Goal: Information Seeking & Learning: Learn about a topic

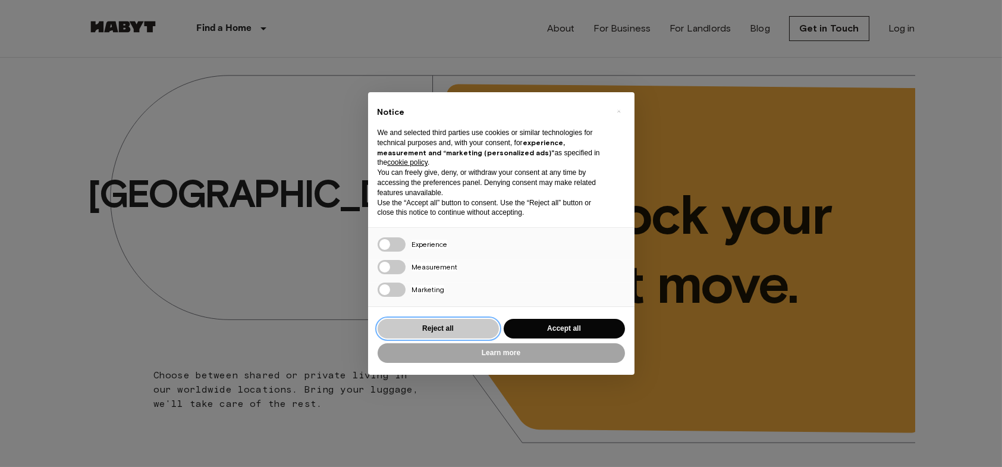
click at [434, 331] on button "Reject all" at bounding box center [438, 329] width 121 height 20
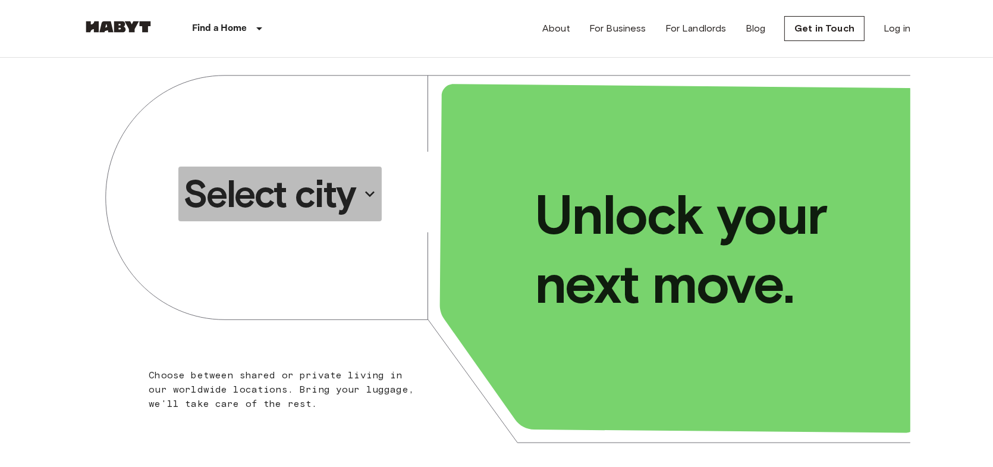
click at [361, 195] on icon "button" at bounding box center [369, 193] width 19 height 19
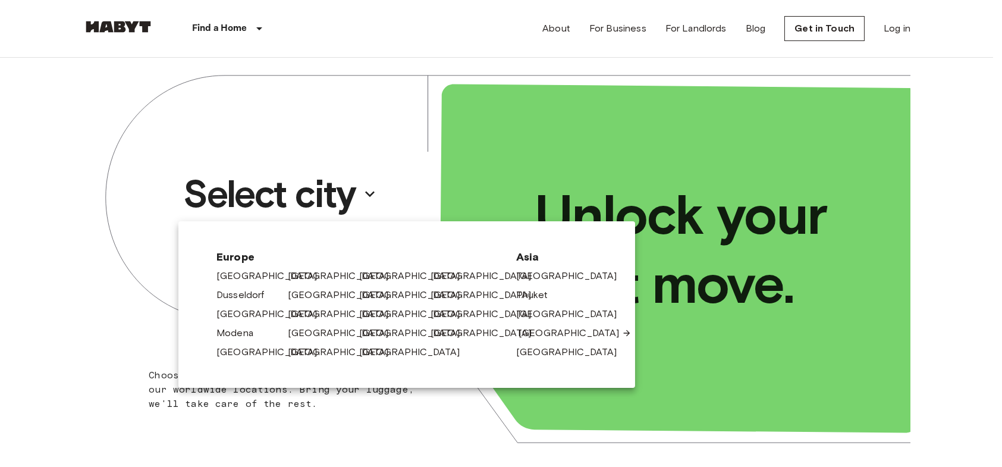
click at [528, 328] on link "[GEOGRAPHIC_DATA]" at bounding box center [575, 333] width 113 height 14
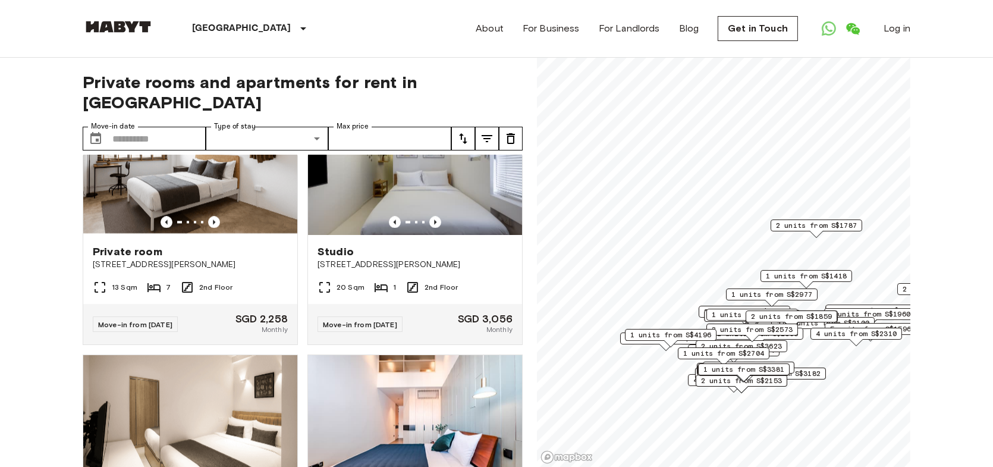
scroll to position [9013, 0]
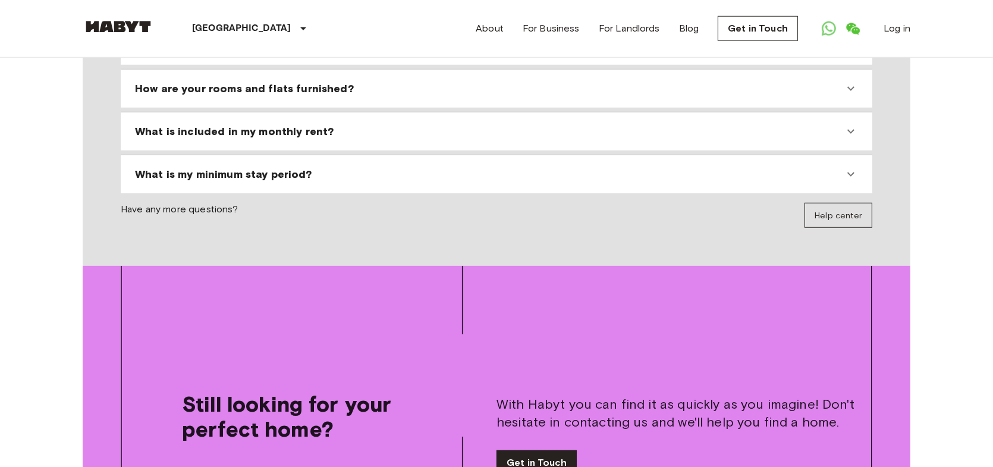
scroll to position [1011, 0]
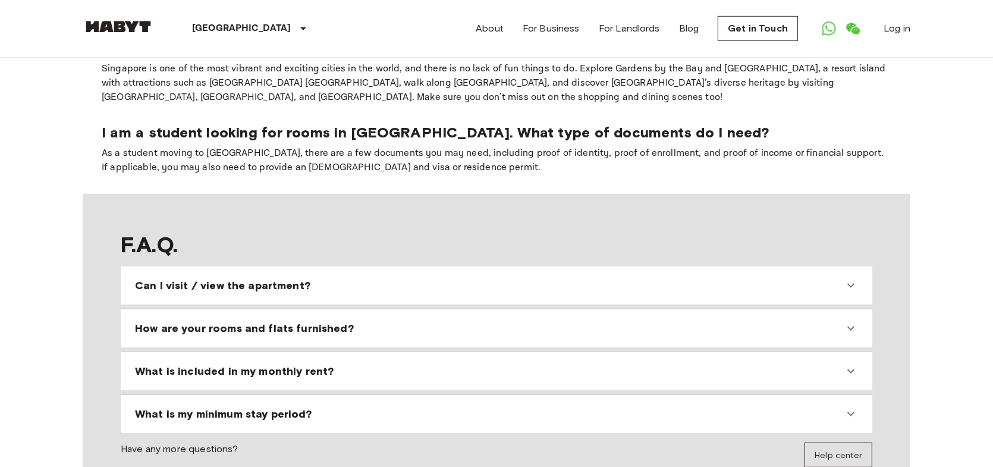
click at [400, 278] on div "Can I visit / view the apartment?" at bounding box center [489, 285] width 709 height 14
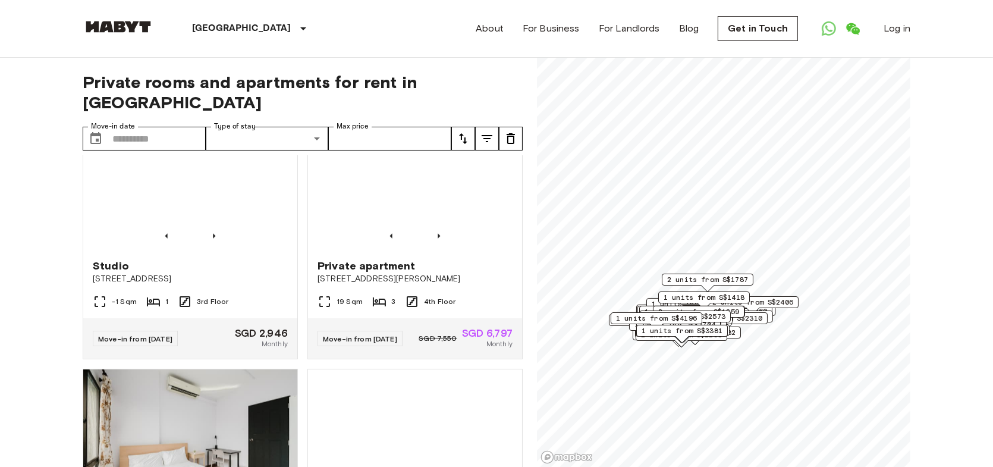
scroll to position [7942, 0]
